Goal: Communication & Community: Share content

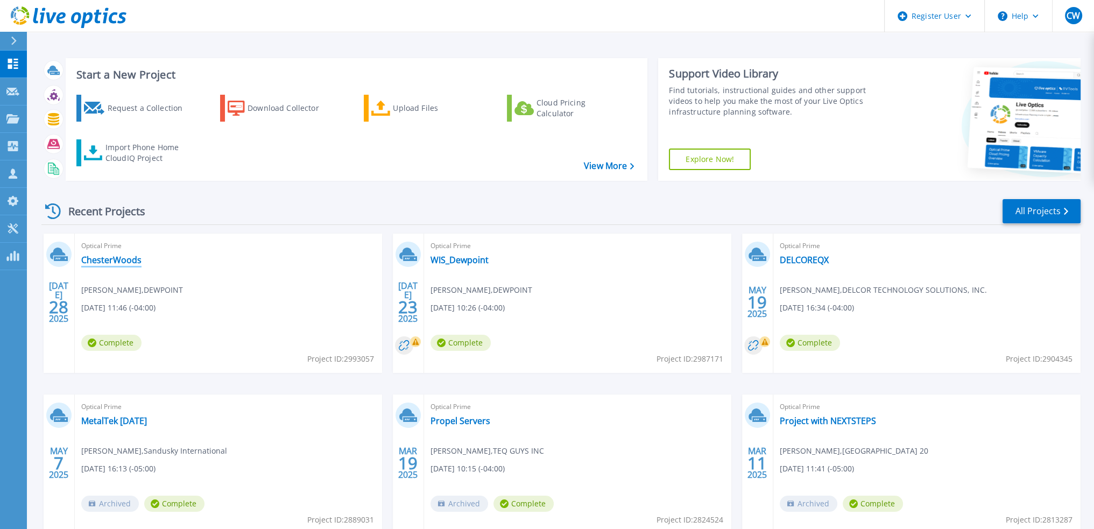
click at [126, 258] on link "ChesterWoods" at bounding box center [111, 259] width 60 height 11
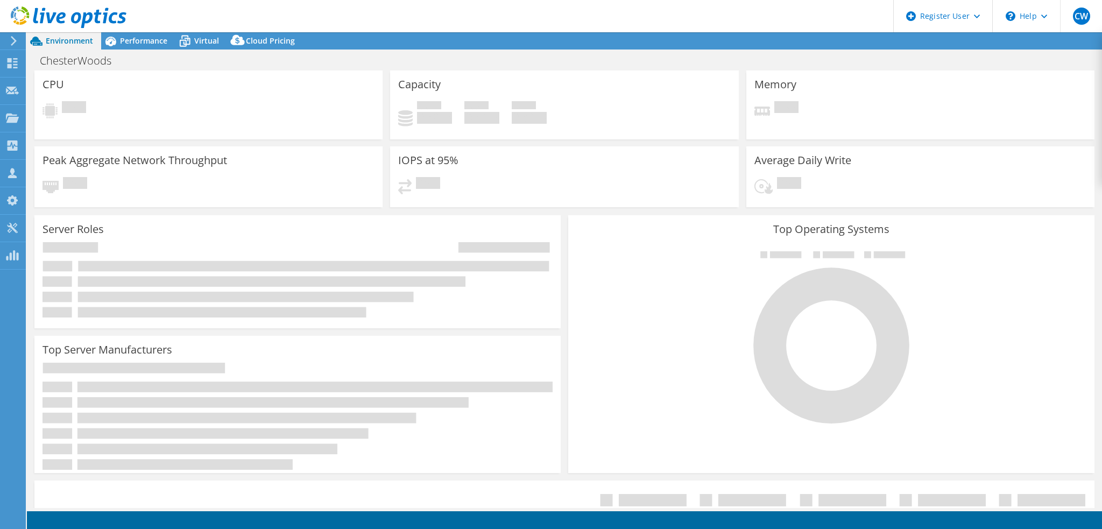
select select "USEast"
select select "USD"
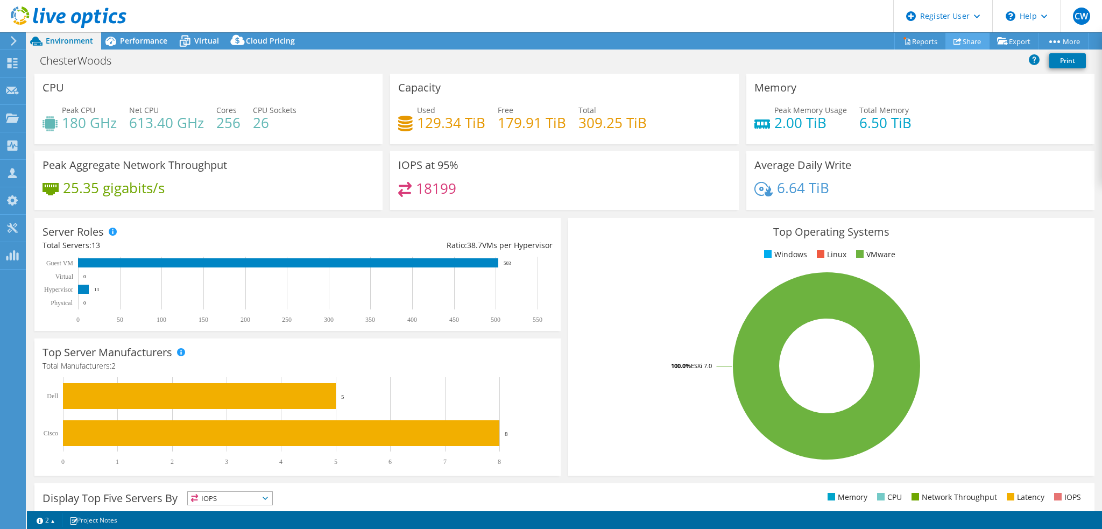
click at [960, 41] on link "Share" at bounding box center [967, 41] width 44 height 17
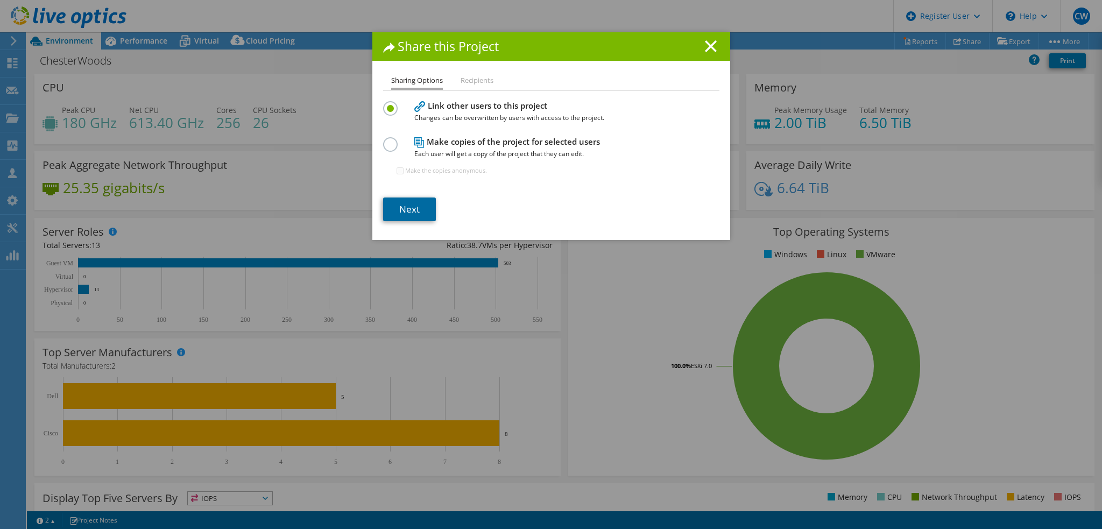
click at [409, 210] on link "Next" at bounding box center [409, 209] width 53 height 24
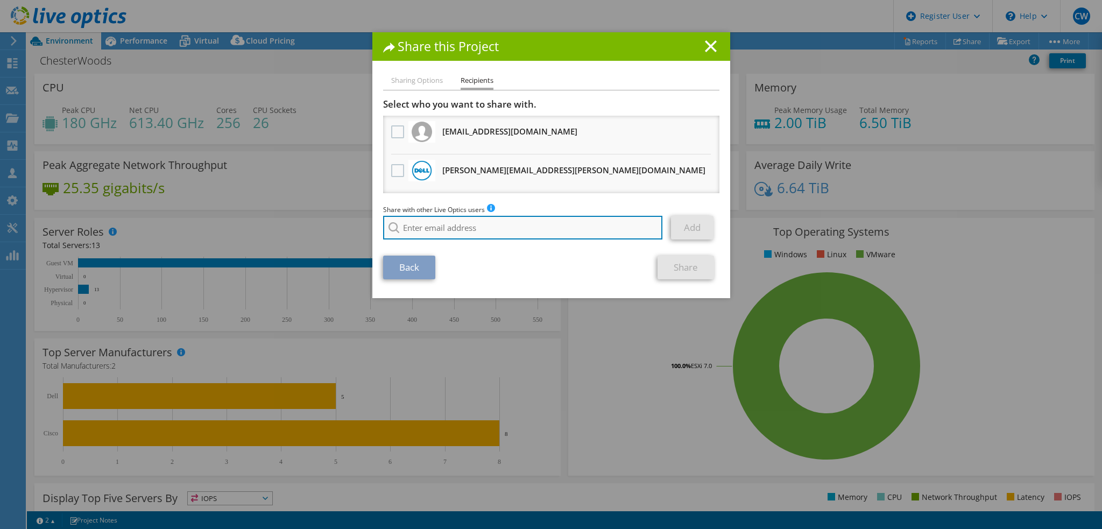
click at [426, 227] on input "search" at bounding box center [523, 228] width 280 height 24
click at [474, 230] on input "search" at bounding box center [523, 228] width 280 height 24
paste input "[PERSON_NAME][EMAIL_ADDRESS][DOMAIN_NAME]"
type input "[PERSON_NAME][EMAIL_ADDRESS][DOMAIN_NAME]"
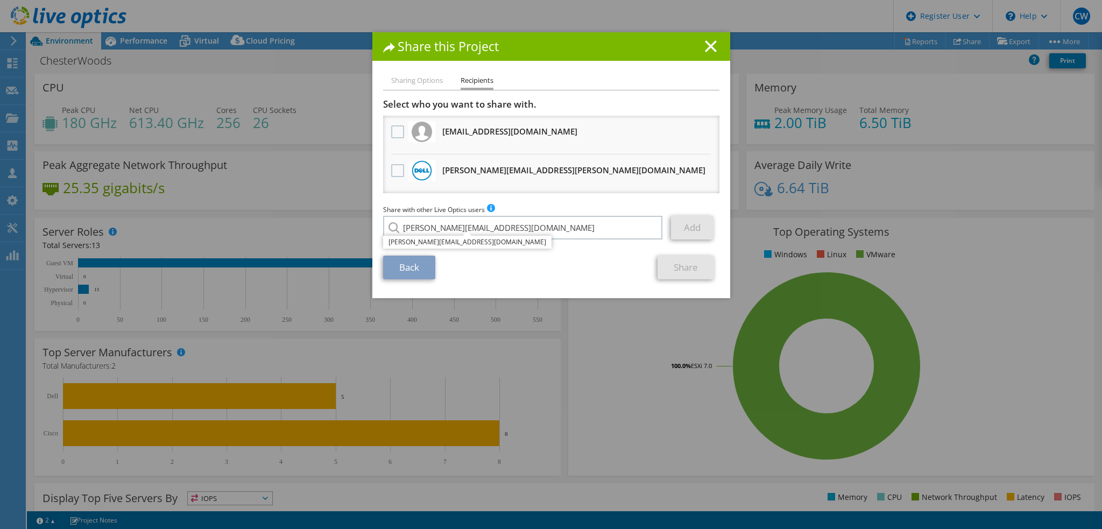
click at [450, 247] on section "Select who you want to share with. All project copies will be anonymous. [EMAIL…" at bounding box center [551, 188] width 336 height 181
click at [448, 245] on section "Select who you want to share with. All project copies will be anonymous. [EMAIL…" at bounding box center [551, 188] width 336 height 181
click at [680, 230] on link "Add" at bounding box center [692, 228] width 42 height 24
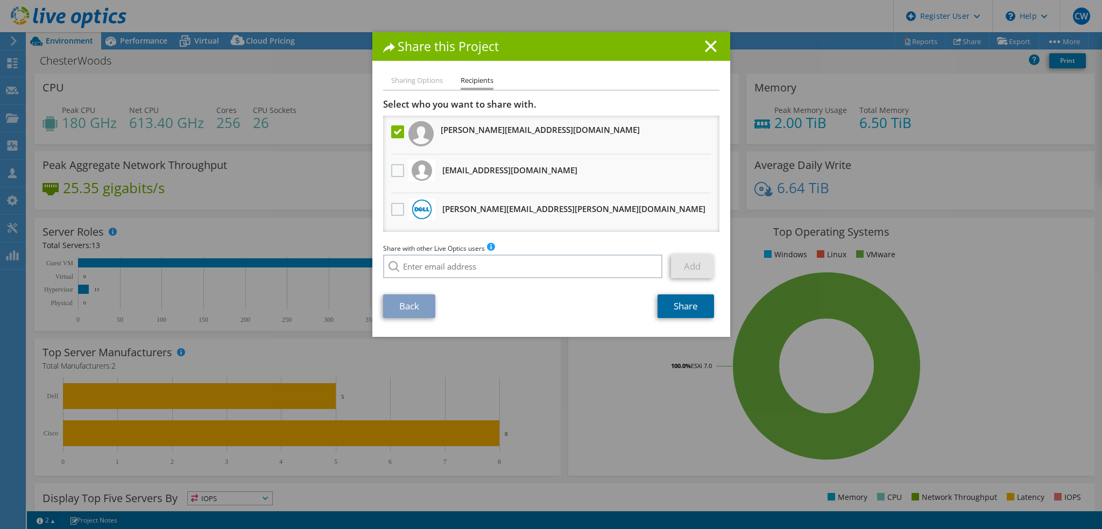
click at [681, 302] on link "Share" at bounding box center [685, 306] width 56 height 24
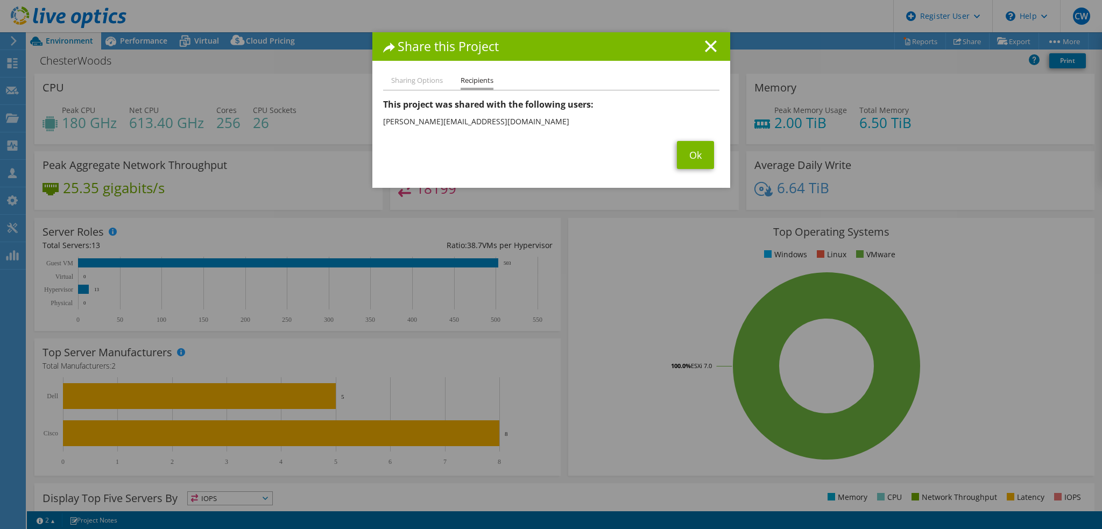
click at [712, 44] on h1 "Share this Project" at bounding box center [551, 46] width 336 height 12
click at [715, 51] on div "Share this Project" at bounding box center [551, 46] width 358 height 29
click at [709, 48] on line at bounding box center [710, 46] width 11 height 11
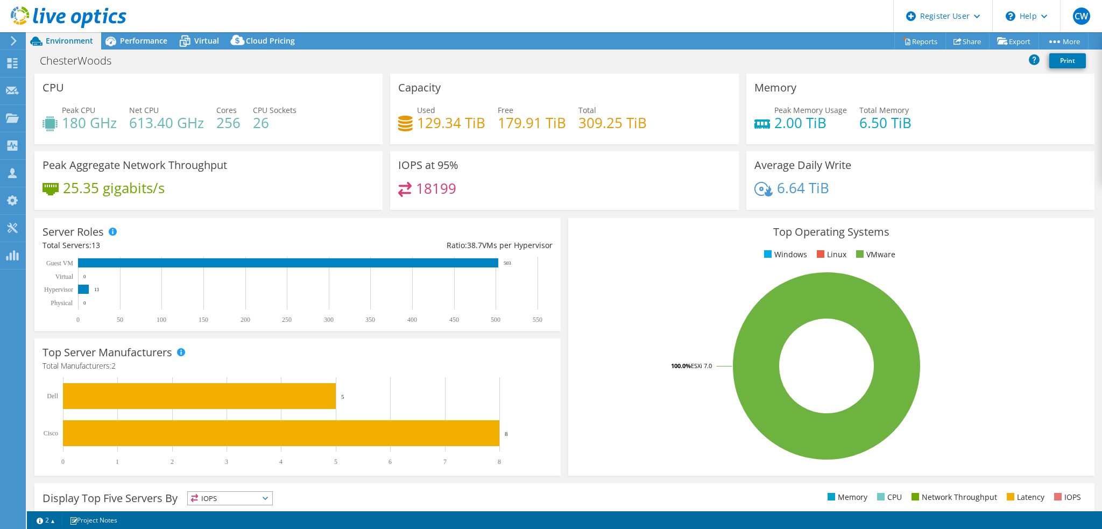
click at [521, 126] on h4 "179.91 TiB" at bounding box center [532, 123] width 68 height 12
click at [174, 129] on h4 "613.40 GHz" at bounding box center [166, 123] width 75 height 12
drag, startPoint x: 394, startPoint y: 163, endPoint x: 454, endPoint y: 191, distance: 66.4
click at [454, 191] on div "IOPS at 95% 18199" at bounding box center [564, 180] width 348 height 59
copy div "IOPS at 95% 18199"
